Goal: Obtain resource: Download file/media

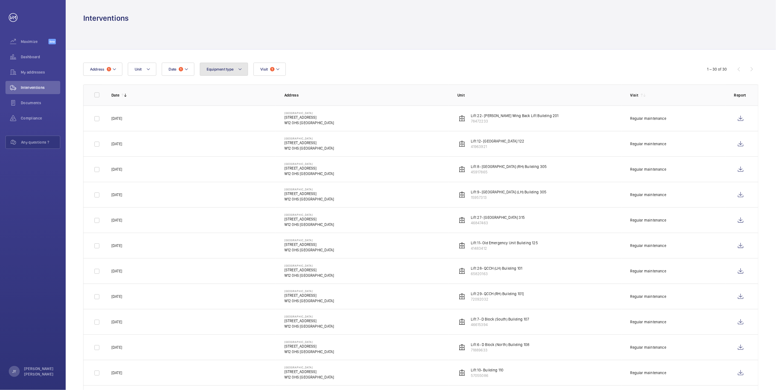
click at [221, 71] on span "Equipment type" at bounding box center [220, 69] width 27 height 4
click at [187, 71] on mat-icon at bounding box center [186, 69] width 4 height 7
click at [193, 91] on input "[DATE]" at bounding box center [187, 92] width 38 height 14
click at [177, 111] on mat-icon at bounding box center [176, 109] width 7 height 7
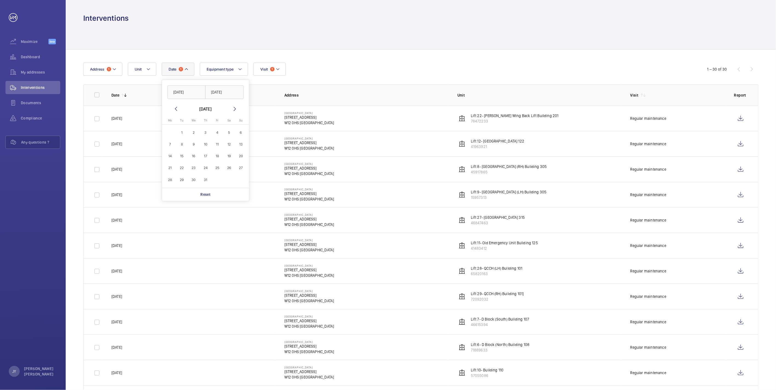
click at [180, 128] on span "1" at bounding box center [182, 132] width 11 height 11
type input "[DATE]"
click at [207, 177] on span "31" at bounding box center [205, 180] width 11 height 11
type input "[DATE]"
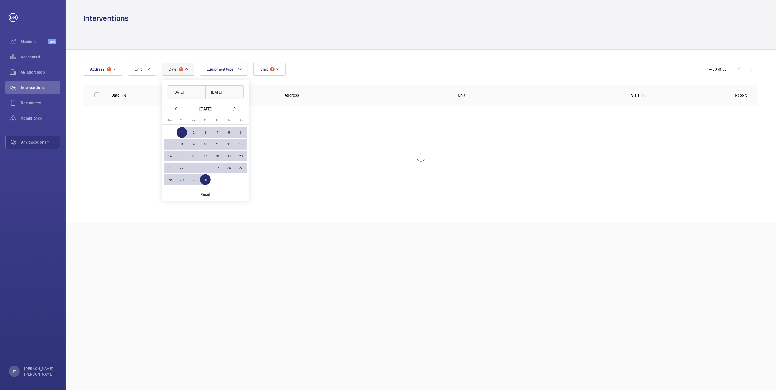
click at [317, 31] on div at bounding box center [420, 36] width 675 height 26
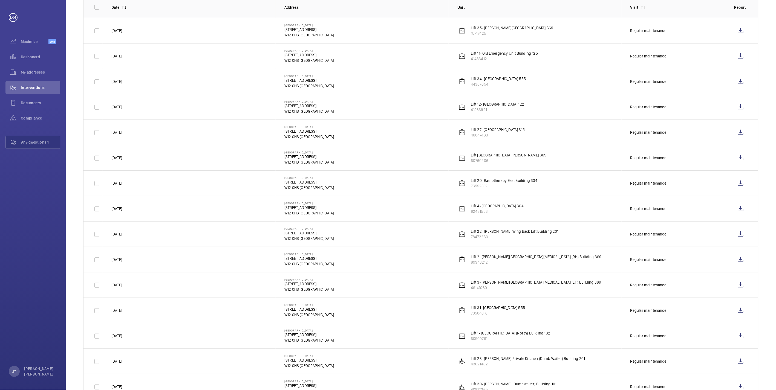
scroll to position [91, 0]
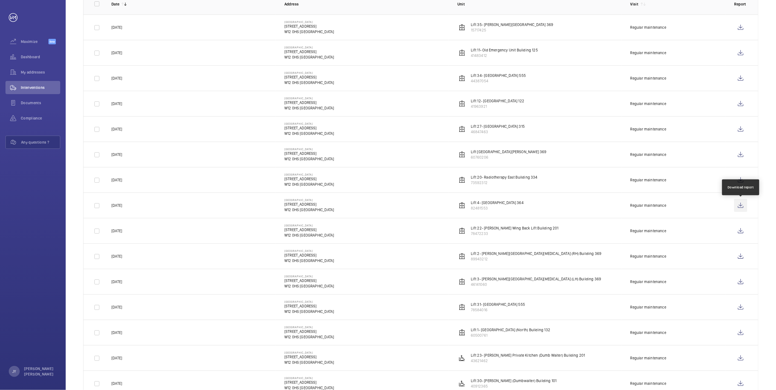
click at [740, 206] on wm-front-icon-button at bounding box center [740, 205] width 13 height 13
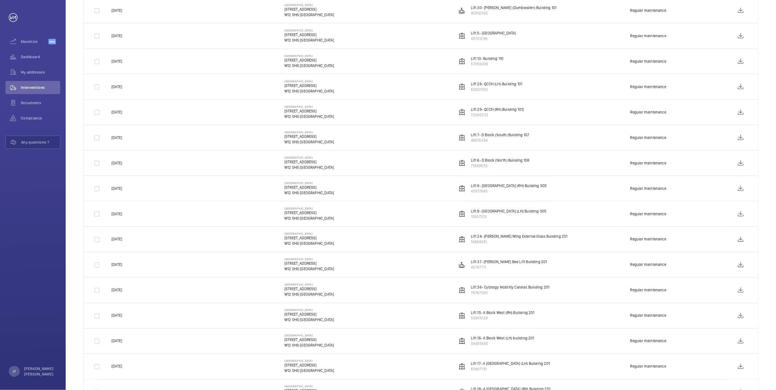
scroll to position [495, 0]
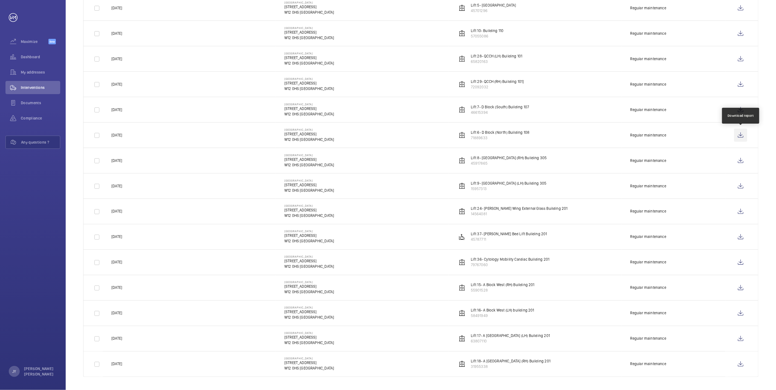
click at [746, 133] on wm-front-icon-button at bounding box center [740, 135] width 13 height 13
click at [734, 107] on wm-front-icon-button at bounding box center [740, 109] width 13 height 13
click at [745, 160] on wm-front-icon-button at bounding box center [740, 160] width 13 height 13
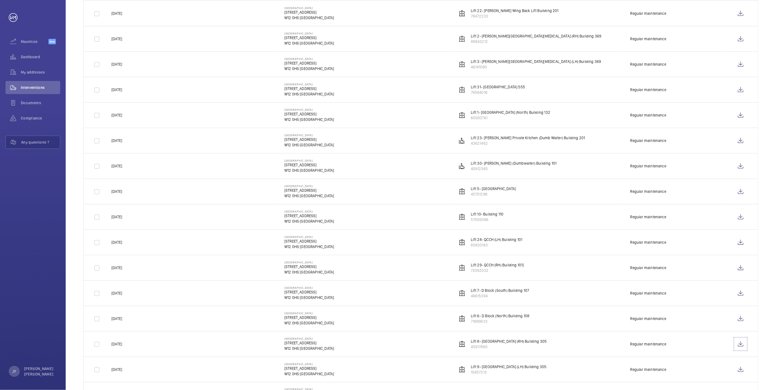
scroll to position [434, 0]
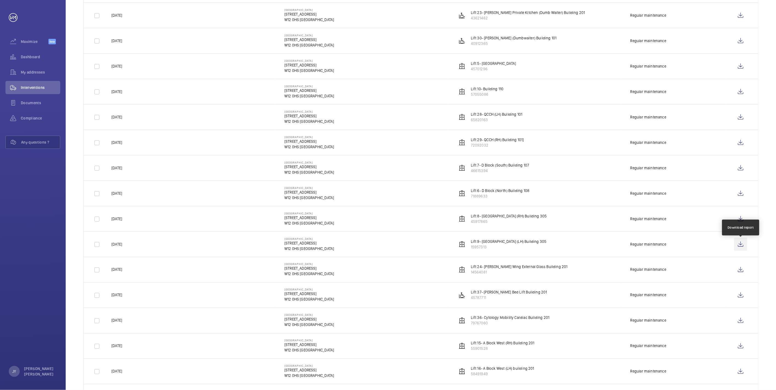
click at [737, 243] on wm-front-icon-button at bounding box center [740, 244] width 13 height 13
click at [740, 93] on wm-front-icon-button at bounding box center [740, 91] width 13 height 13
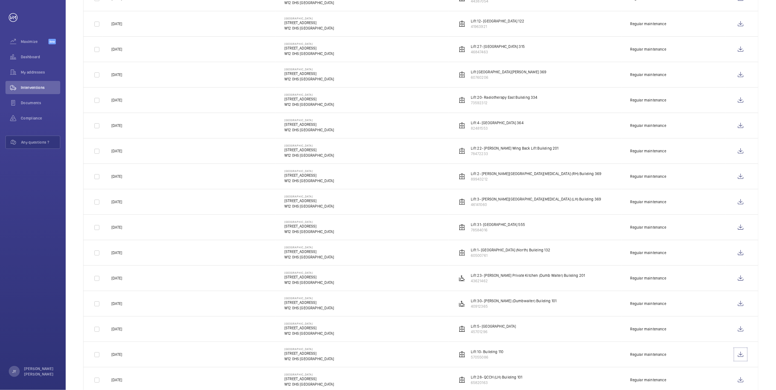
scroll to position [160, 0]
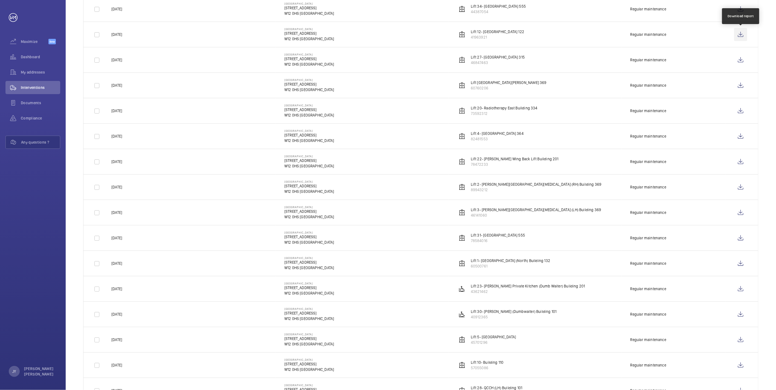
click at [744, 34] on wm-front-icon-button at bounding box center [740, 34] width 13 height 13
click at [739, 58] on wm-front-icon-button at bounding box center [740, 59] width 13 height 13
click at [740, 268] on wm-front-icon-button at bounding box center [740, 263] width 13 height 13
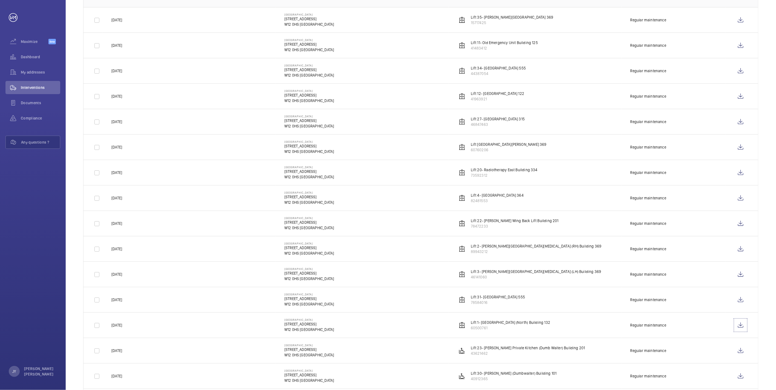
scroll to position [100, 0]
click at [738, 247] on wm-front-icon-button at bounding box center [740, 247] width 13 height 13
click at [738, 276] on wm-front-icon-button at bounding box center [740, 273] width 13 height 13
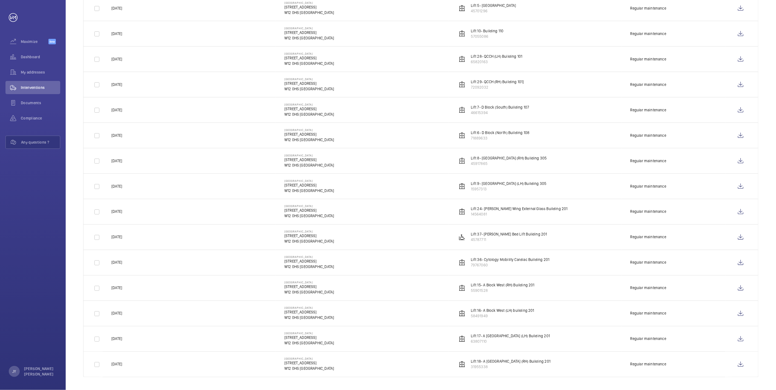
scroll to position [495, 0]
click at [739, 289] on wm-front-icon-button at bounding box center [740, 287] width 13 height 13
click at [741, 311] on wm-front-icon-button at bounding box center [740, 313] width 13 height 13
click at [735, 337] on wm-front-icon-button at bounding box center [740, 338] width 13 height 13
click at [747, 363] on wm-front-icon-button at bounding box center [740, 364] width 13 height 13
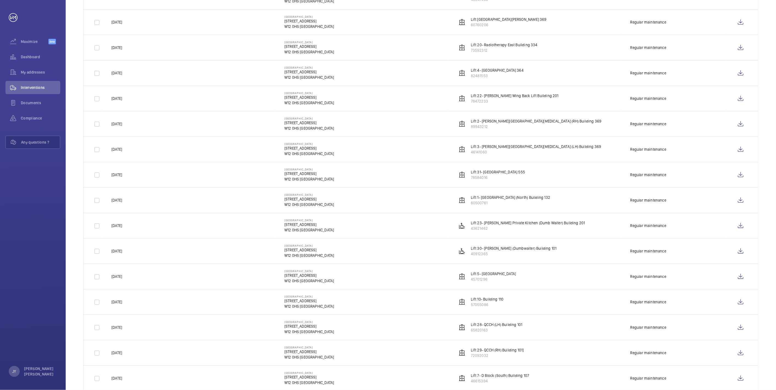
scroll to position [191, 0]
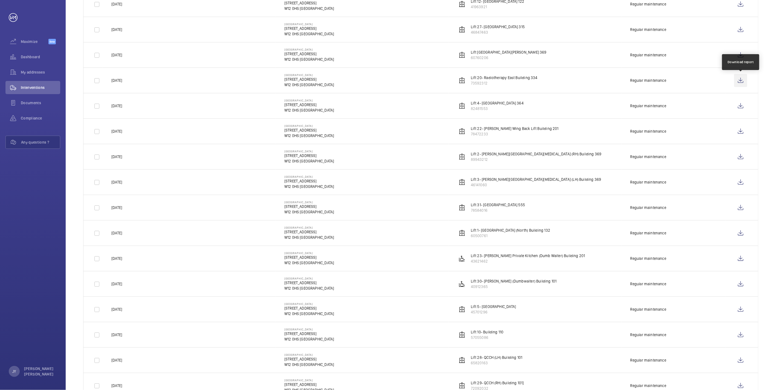
click at [744, 80] on wm-front-icon-button at bounding box center [740, 80] width 13 height 13
click at [738, 262] on wm-front-icon-button at bounding box center [740, 258] width 13 height 13
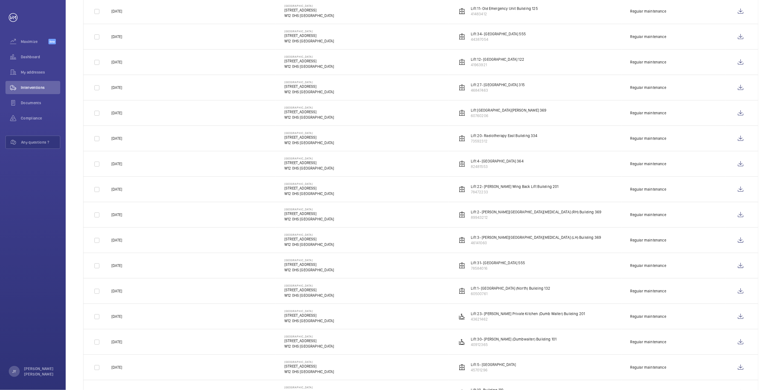
scroll to position [130, 0]
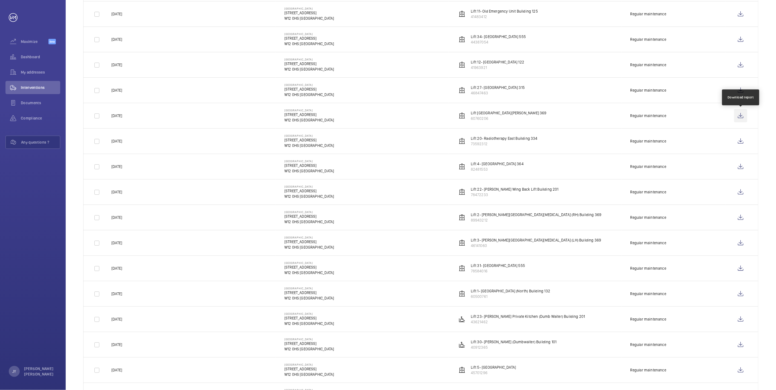
click at [737, 113] on wm-front-icon-button at bounding box center [740, 115] width 13 height 13
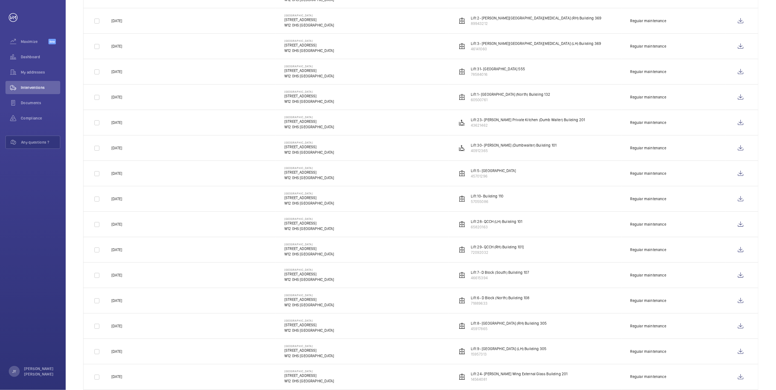
scroll to position [304, 0]
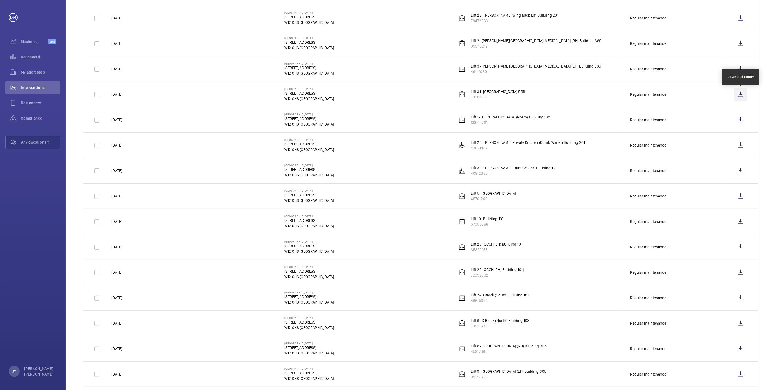
click at [739, 95] on wm-front-icon-button at bounding box center [740, 94] width 13 height 13
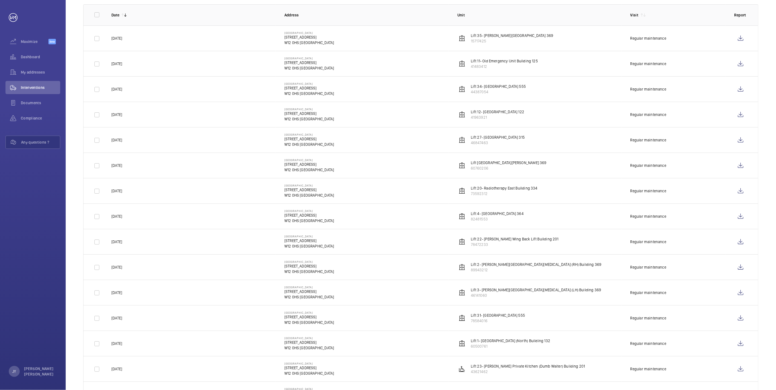
scroll to position [69, 0]
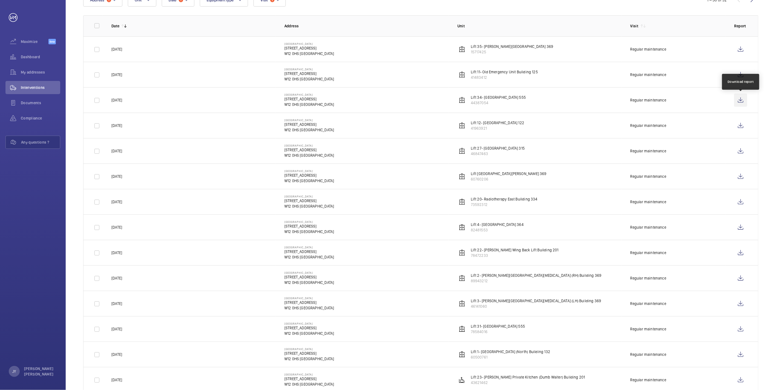
click at [739, 100] on wm-front-icon-button at bounding box center [740, 100] width 13 height 13
click at [742, 49] on wm-front-icon-button at bounding box center [740, 49] width 13 height 13
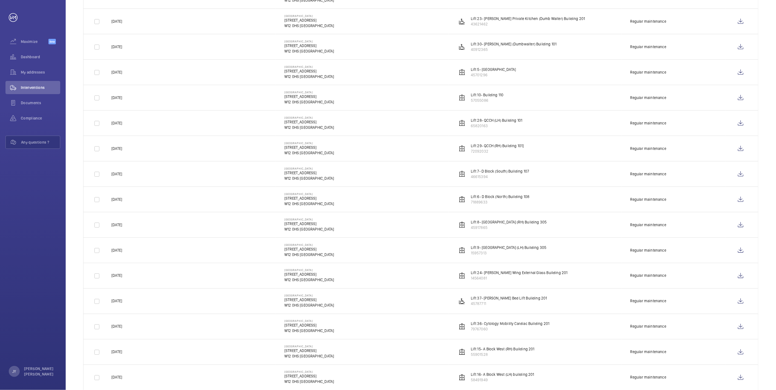
scroll to position [465, 0]
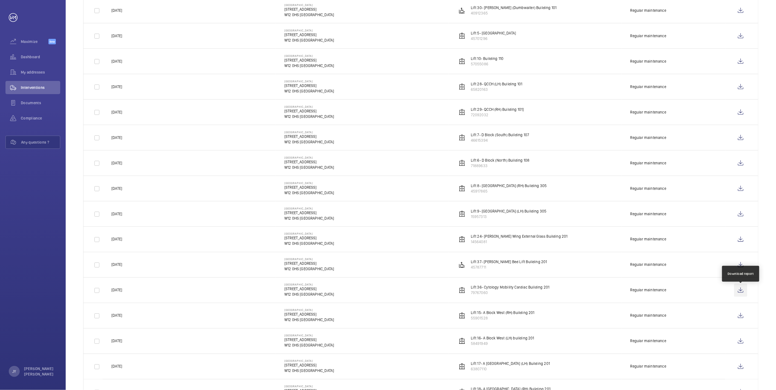
click at [742, 293] on wm-front-icon-button at bounding box center [740, 290] width 13 height 13
